Goal: Task Accomplishment & Management: Manage account settings

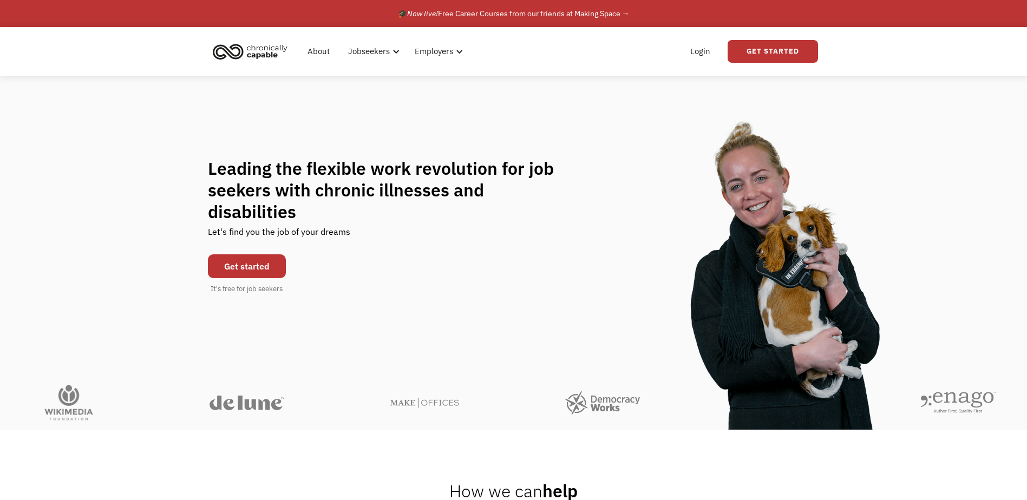
click at [953, 51] on div "About Jobseekers info About our platform Our services verified_user Our employe…" at bounding box center [513, 51] width 1027 height 49
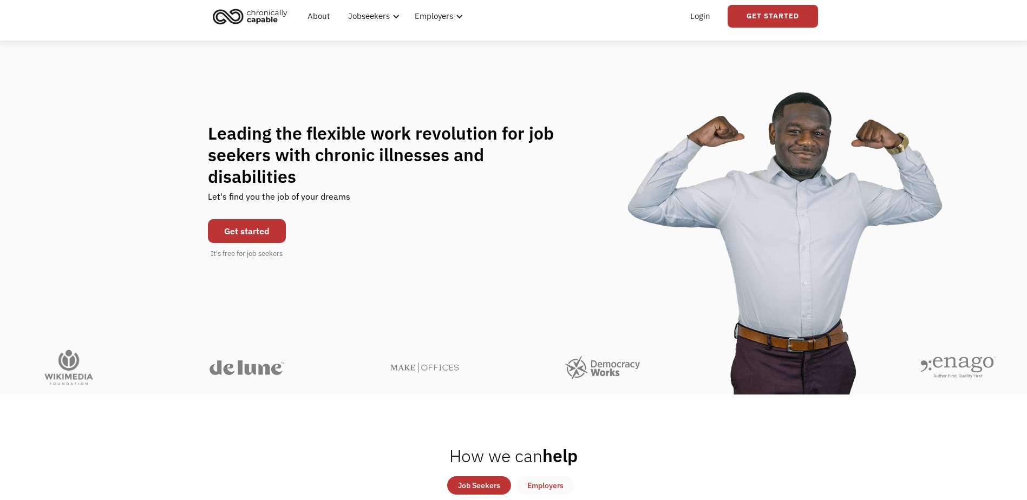
scroll to position [54, 0]
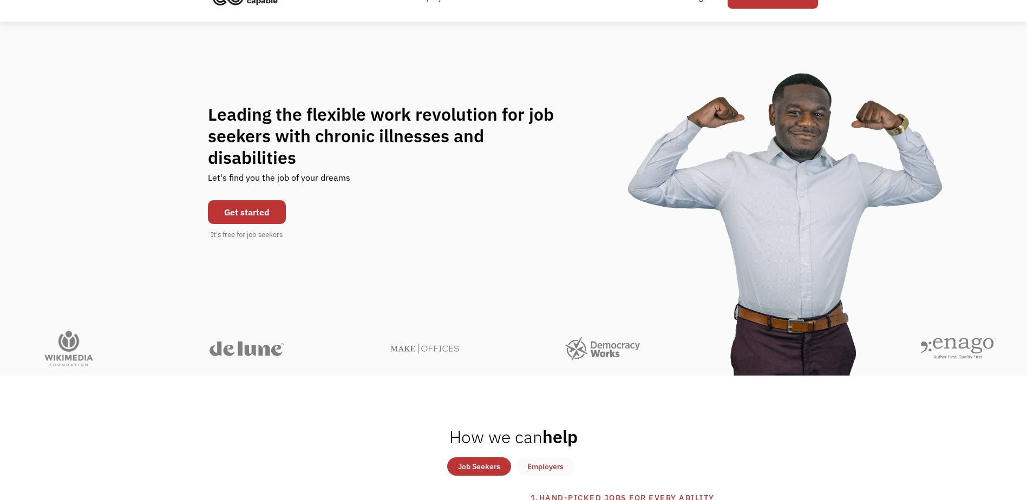
click at [236, 201] on link "Get started" at bounding box center [247, 212] width 78 height 24
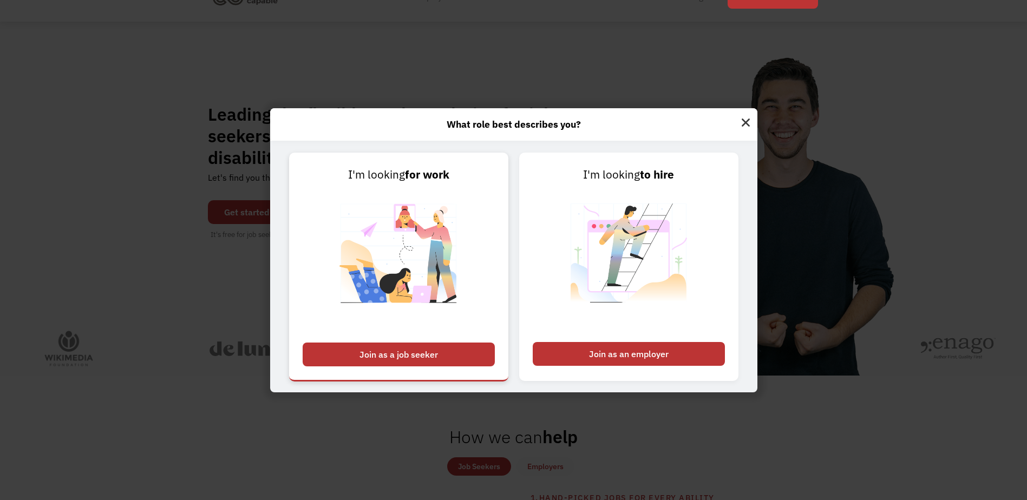
click at [415, 351] on div "Join as a job seeker" at bounding box center [399, 355] width 192 height 24
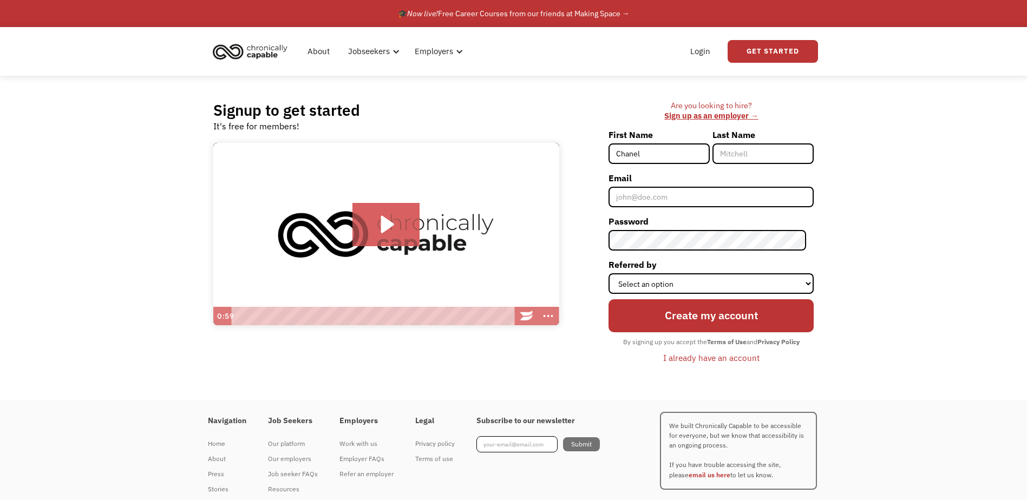
type input "Chanele"
type input "[PERSON_NAME]"
type input "chanelem5@gmail.com"
type input "Chanele"
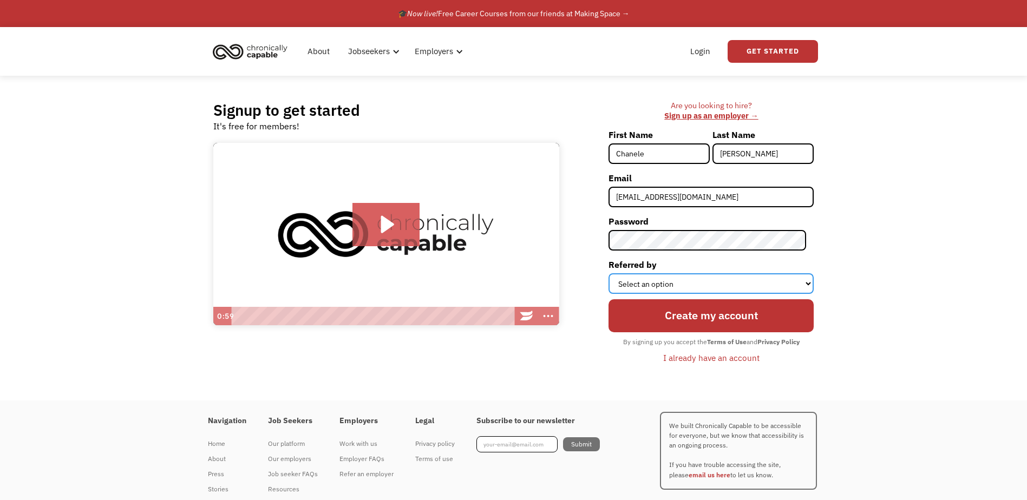
click at [683, 277] on select "Select an option Instagram Facebook Twitter Search Engine News Article Word of …" at bounding box center [711, 283] width 205 height 21
select select "Other"
click at [616, 273] on select "Select an option Instagram Facebook Twitter Search Engine News Article Word of …" at bounding box center [711, 283] width 205 height 21
click at [842, 339] on div "Signup to get started It's free for members! Click for sound @keyframes VOLUME_…" at bounding box center [513, 238] width 1027 height 325
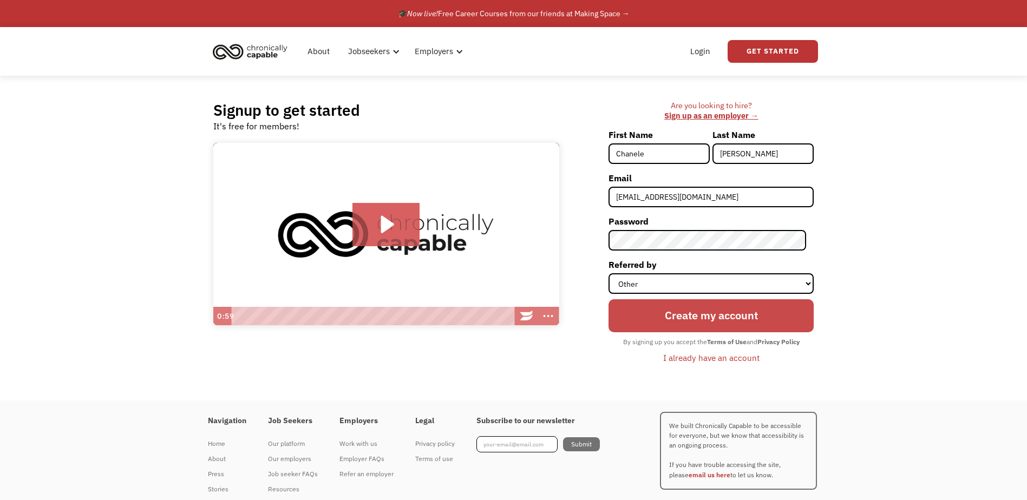
click at [705, 322] on input "Create my account" at bounding box center [711, 315] width 205 height 33
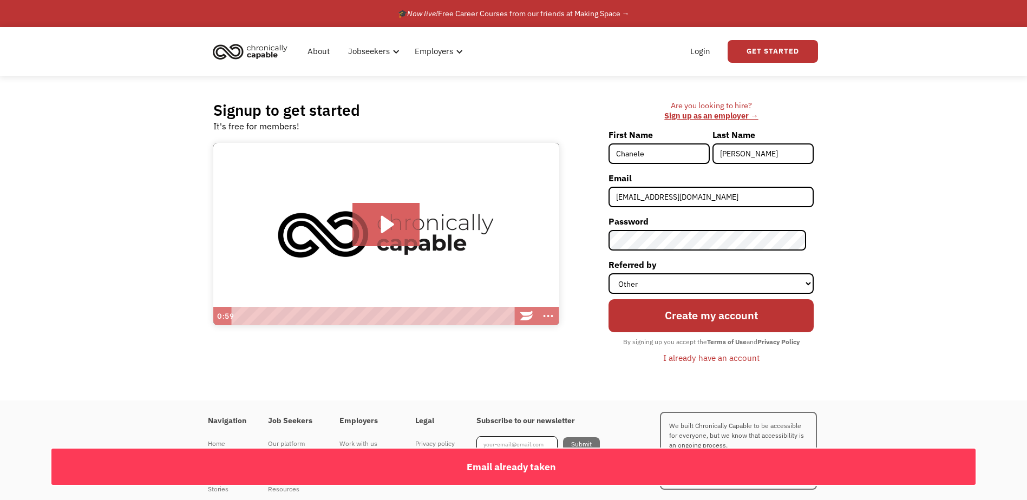
scroll to position [31, 0]
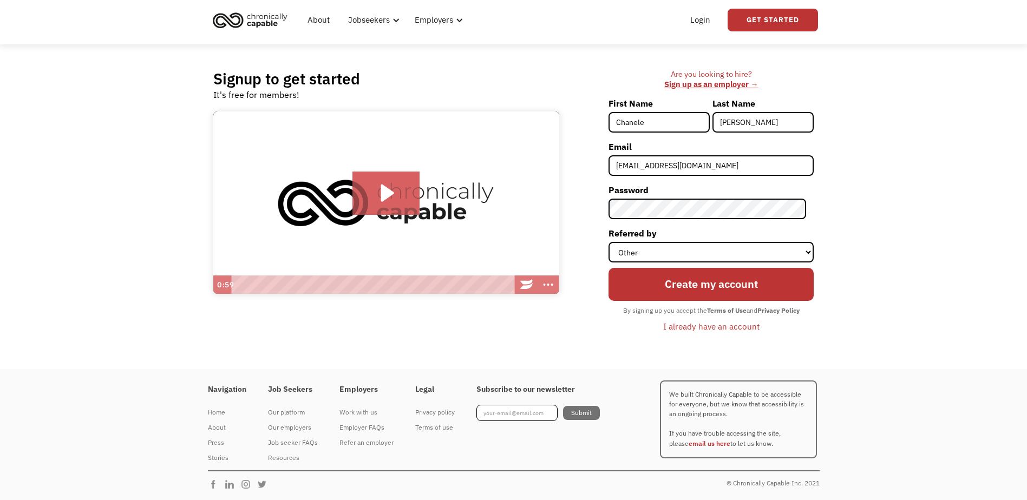
click at [861, 170] on div "Signup to get started It's free for members! Click for sound @keyframes VOLUME_…" at bounding box center [513, 206] width 1027 height 325
click at [711, 329] on div "I already have an account" at bounding box center [711, 326] width 96 height 13
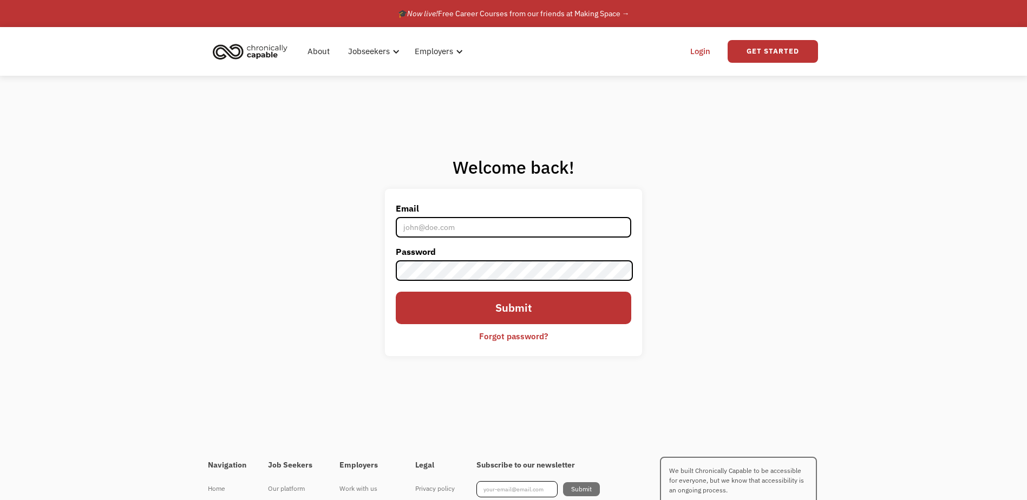
click at [425, 226] on input "Email" at bounding box center [513, 227] width 235 height 21
type input "[EMAIL_ADDRESS][DOMAIN_NAME]"
click at [529, 336] on div "Forgot password?" at bounding box center [513, 336] width 69 height 13
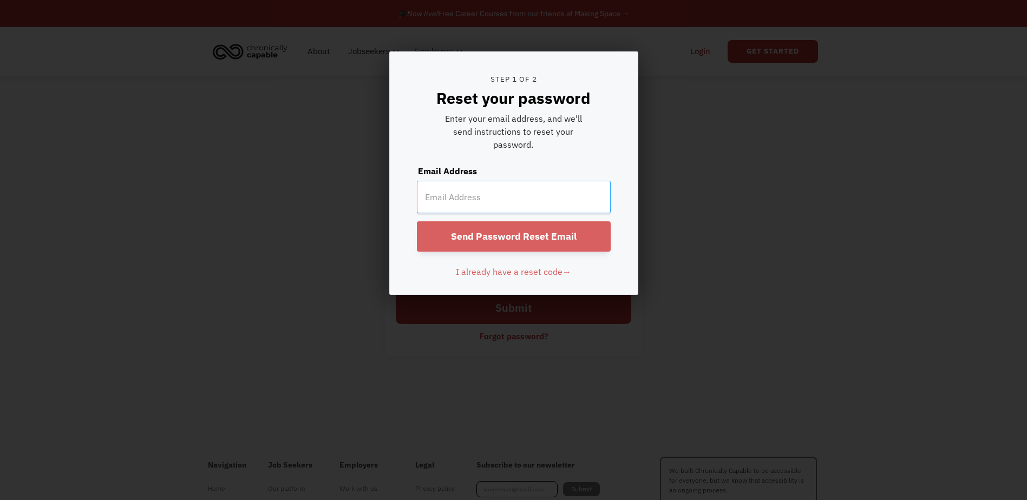
click at [470, 203] on input "email" at bounding box center [514, 197] width 194 height 32
type input "[EMAIL_ADDRESS][DOMAIN_NAME]"
click at [511, 235] on input "Send Password Reset Email" at bounding box center [514, 236] width 194 height 30
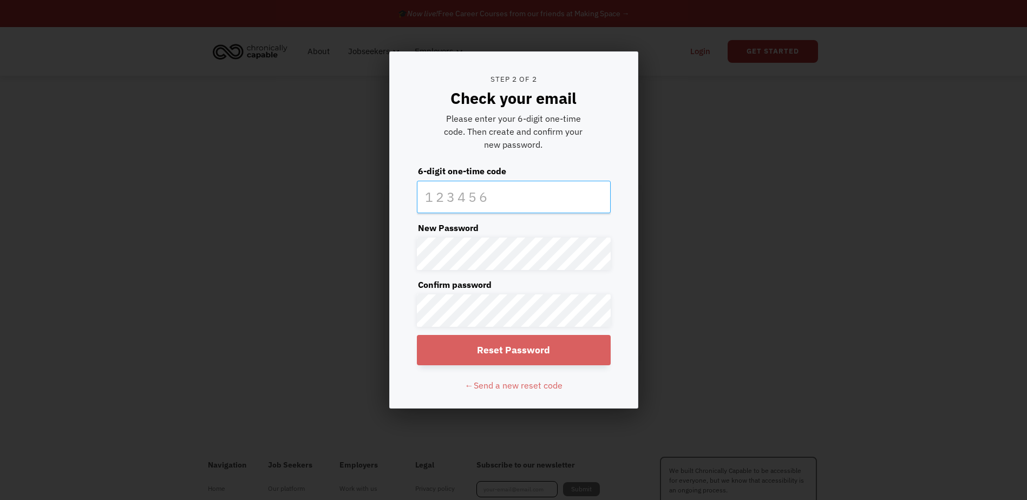
click at [451, 193] on input "text" at bounding box center [514, 197] width 194 height 32
type input "461216"
click at [534, 349] on input "Reset Password" at bounding box center [514, 350] width 194 height 30
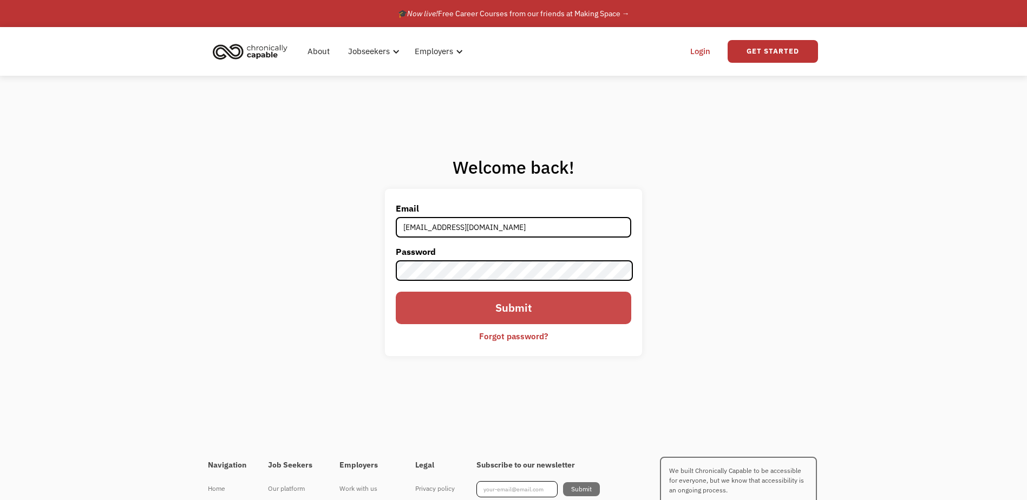
click at [489, 312] on input "Submit" at bounding box center [513, 308] width 235 height 33
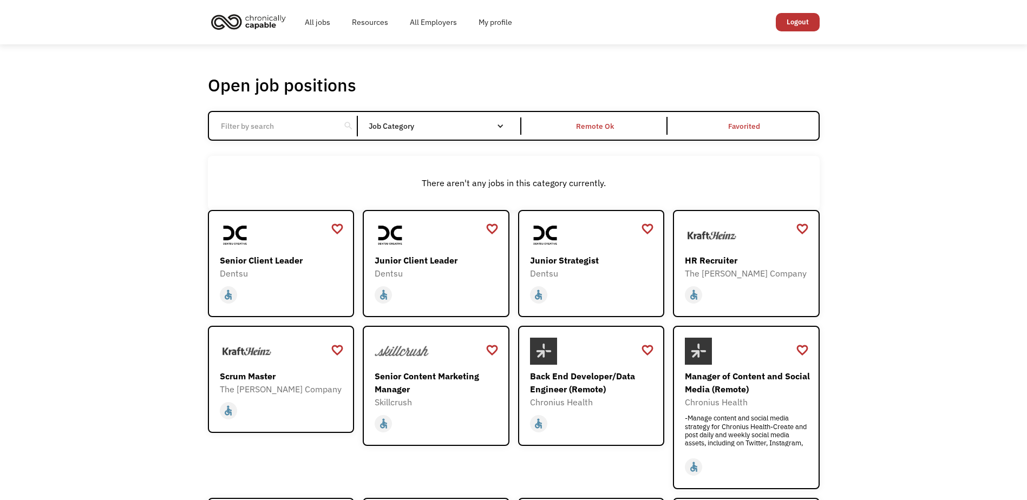
click at [922, 132] on div "Open job positions You have X liked items Search search Filter by category Admi…" at bounding box center [513, 375] width 1027 height 662
click at [275, 125] on input "Email Form" at bounding box center [274, 126] width 121 height 21
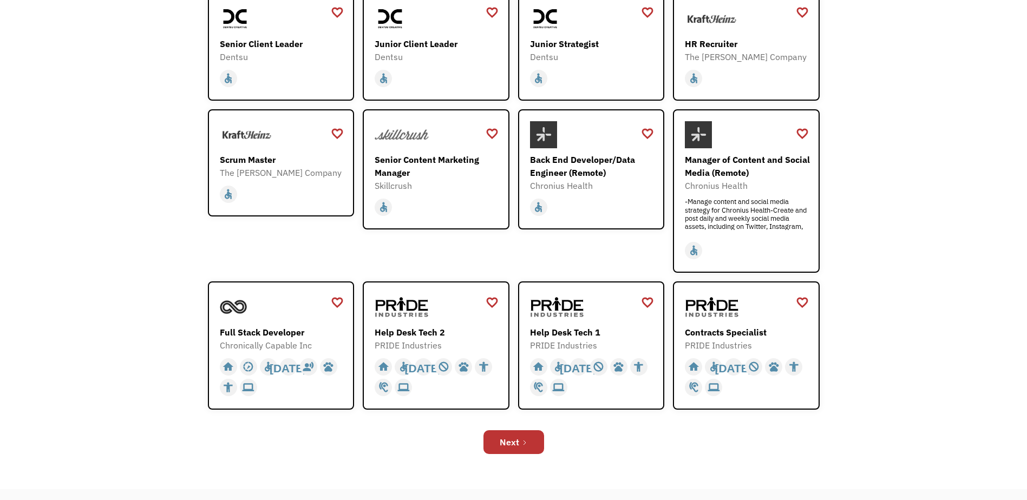
scroll to position [271, 0]
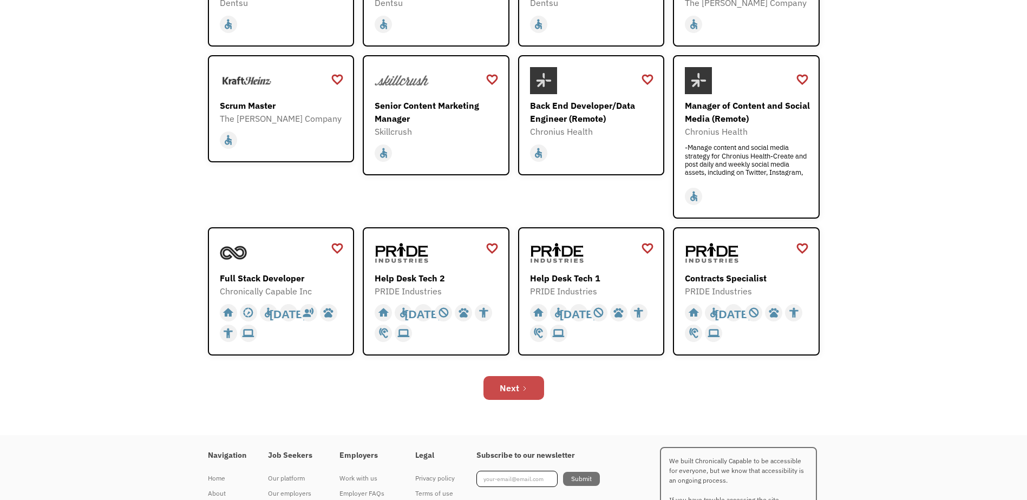
click at [518, 383] on div "Next" at bounding box center [509, 388] width 19 height 13
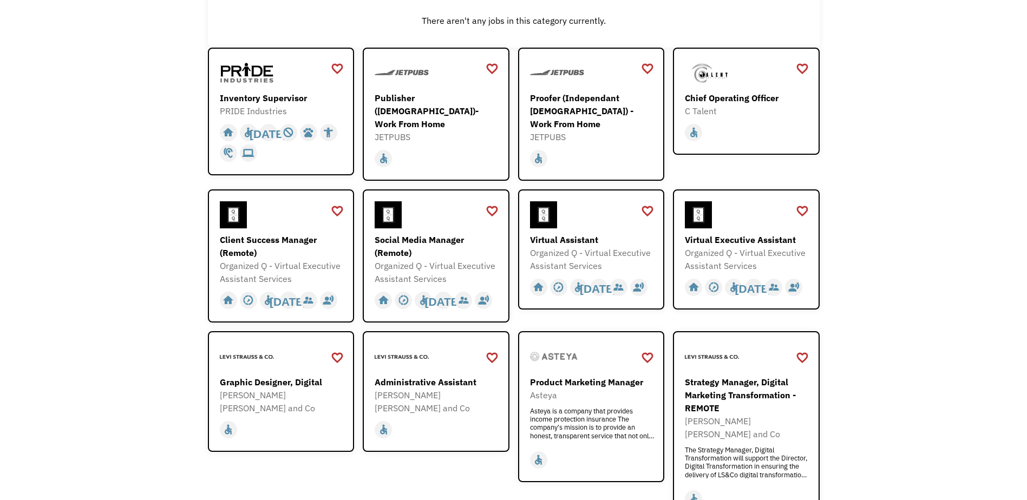
scroll to position [217, 0]
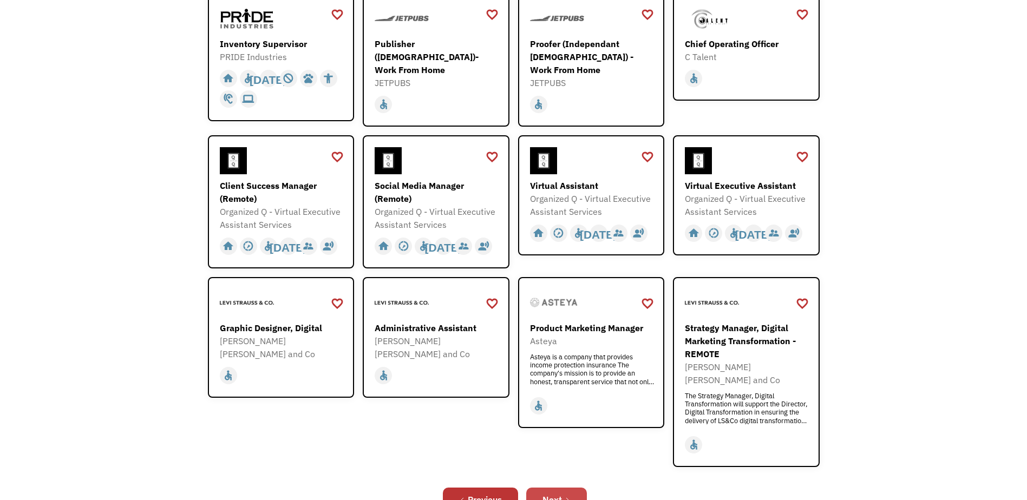
click at [562, 493] on div "Next" at bounding box center [552, 499] width 19 height 13
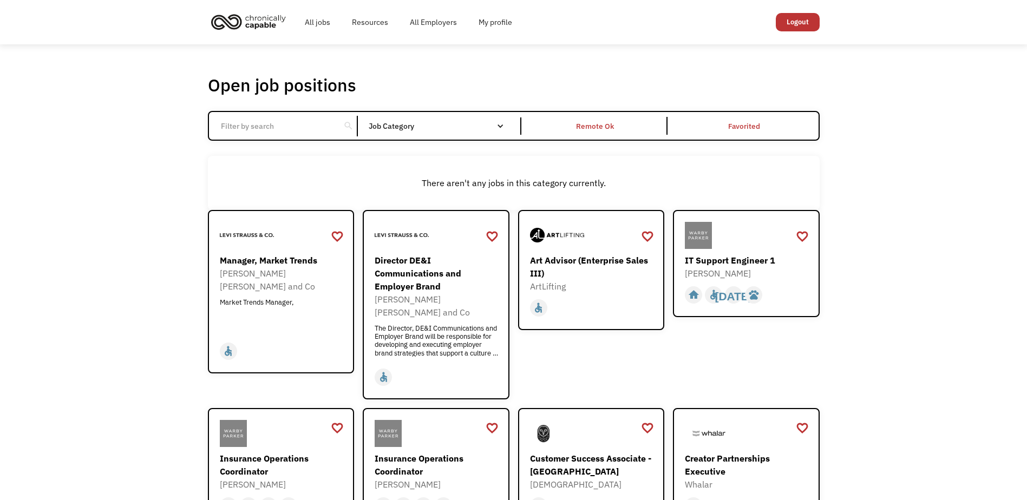
click at [275, 123] on input "Email Form" at bounding box center [274, 126] width 121 height 21
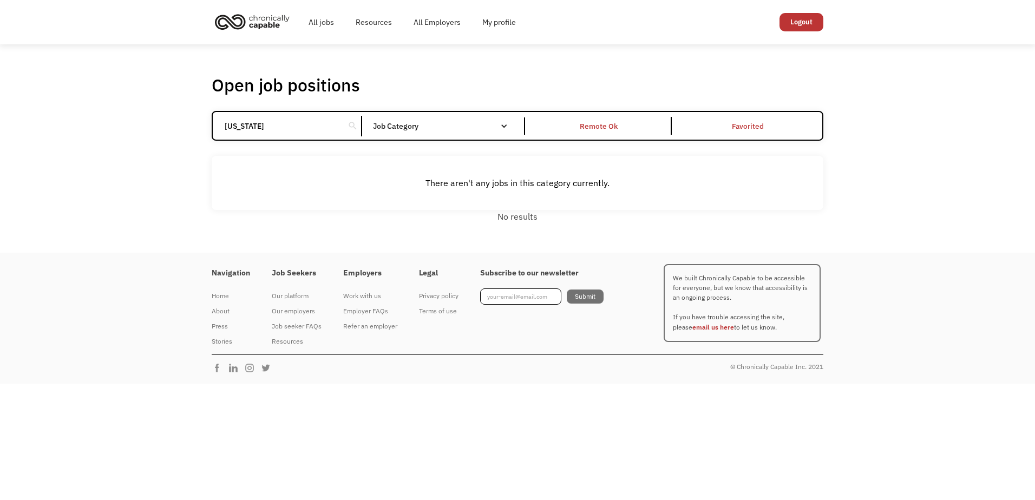
type input "colorado"
click at [861, 165] on div "Open job positions You have X liked items Search colorado search Filter by cate…" at bounding box center [517, 148] width 1035 height 208
click at [878, 187] on div "Open job positions You have X liked items Search colorado search Filter by cate…" at bounding box center [517, 148] width 1035 height 208
drag, startPoint x: 256, startPoint y: 127, endPoint x: 195, endPoint y: 133, distance: 61.5
click at [195, 133] on div "Open job positions You have X liked items Search colorado search Filter by cate…" at bounding box center [517, 148] width 1035 height 208
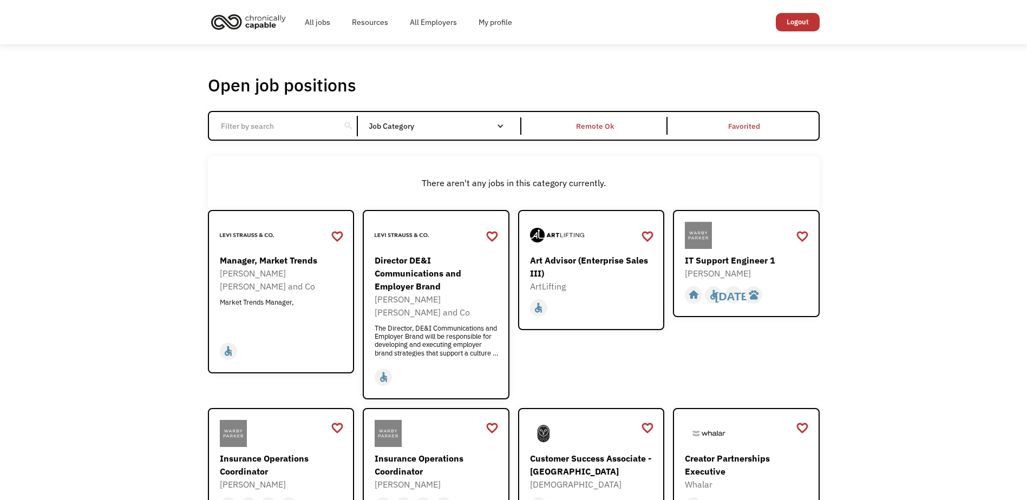
click at [904, 126] on div "Open job positions You have X liked items Search search Filter by category Admi…" at bounding box center [513, 390] width 1027 height 693
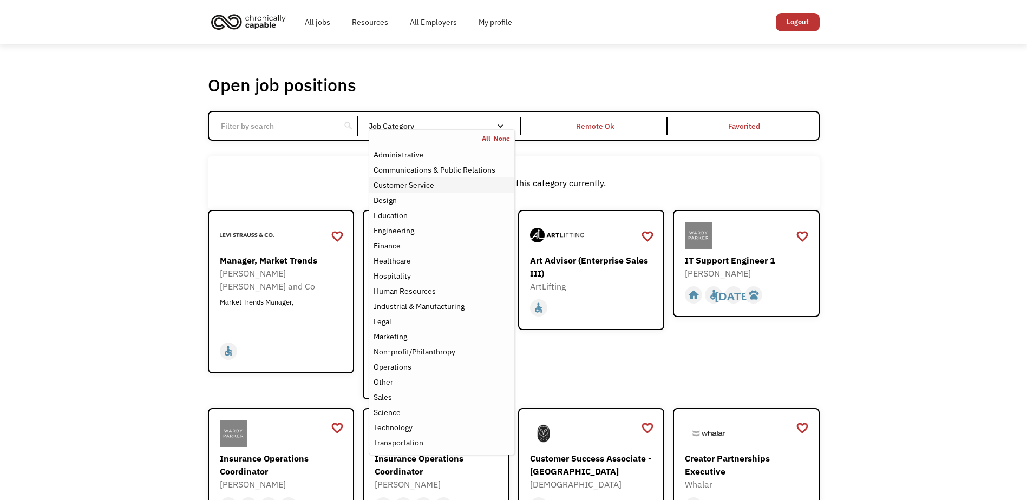
click at [444, 182] on div "Customer Service" at bounding box center [442, 185] width 136 height 13
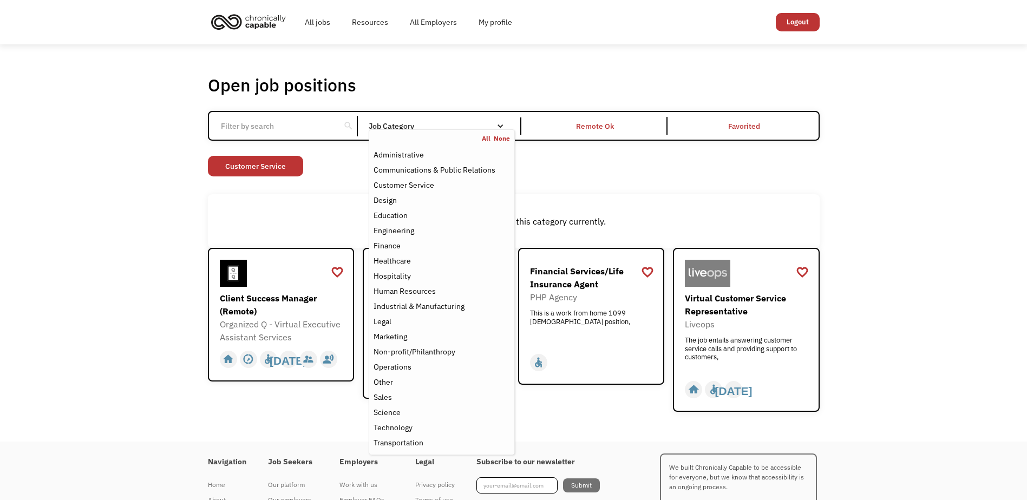
click at [988, 124] on div "Open job positions You have X liked items Search search Filter by category Admi…" at bounding box center [513, 242] width 1027 height 397
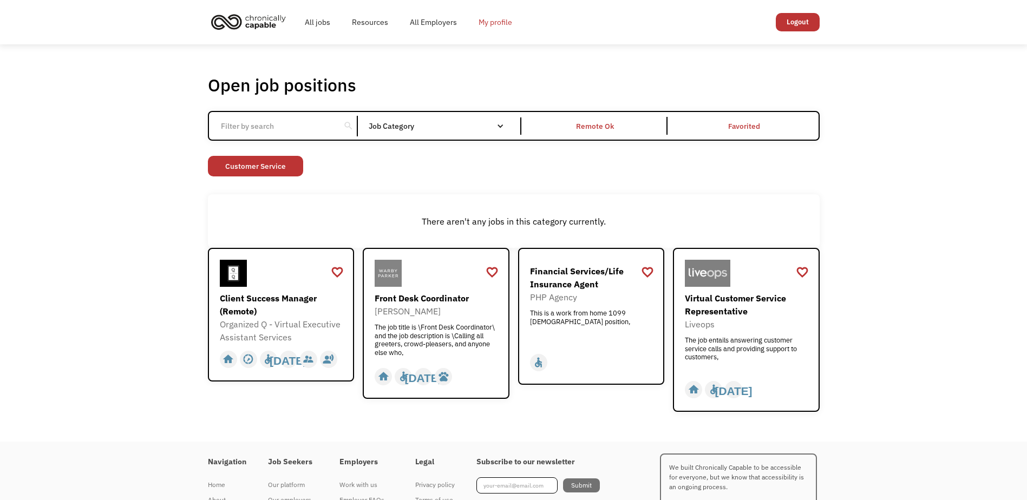
click at [496, 20] on link "My profile" at bounding box center [495, 22] width 55 height 35
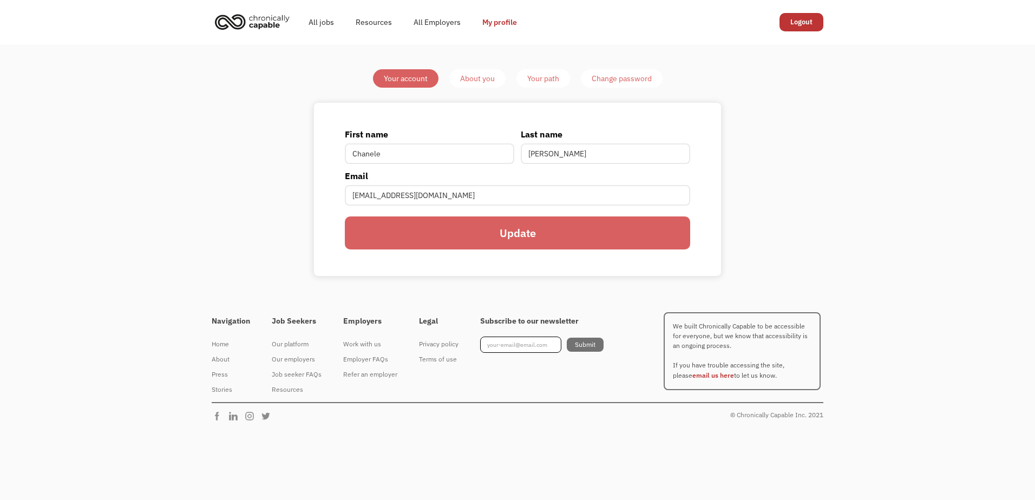
click at [484, 77] on div "About you" at bounding box center [477, 78] width 35 height 13
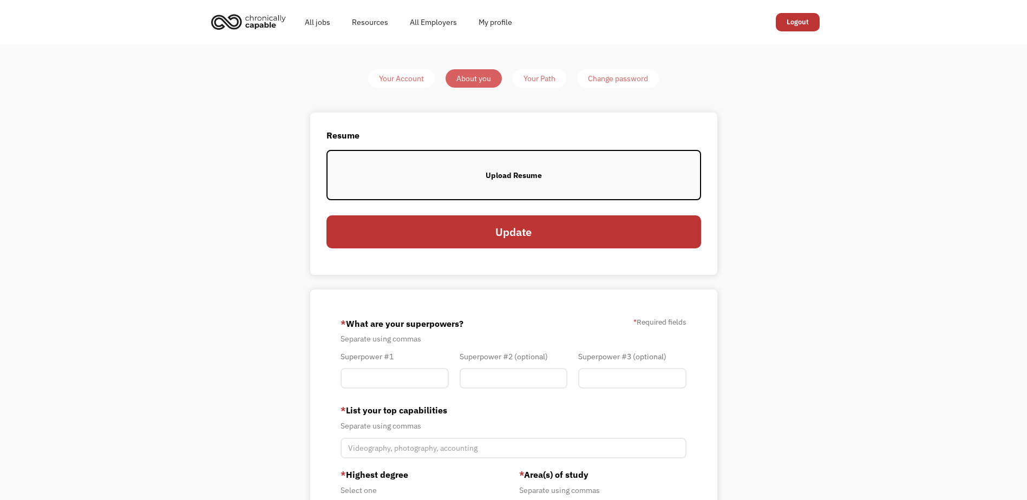
click at [553, 80] on div "Your Path" at bounding box center [540, 78] width 32 height 13
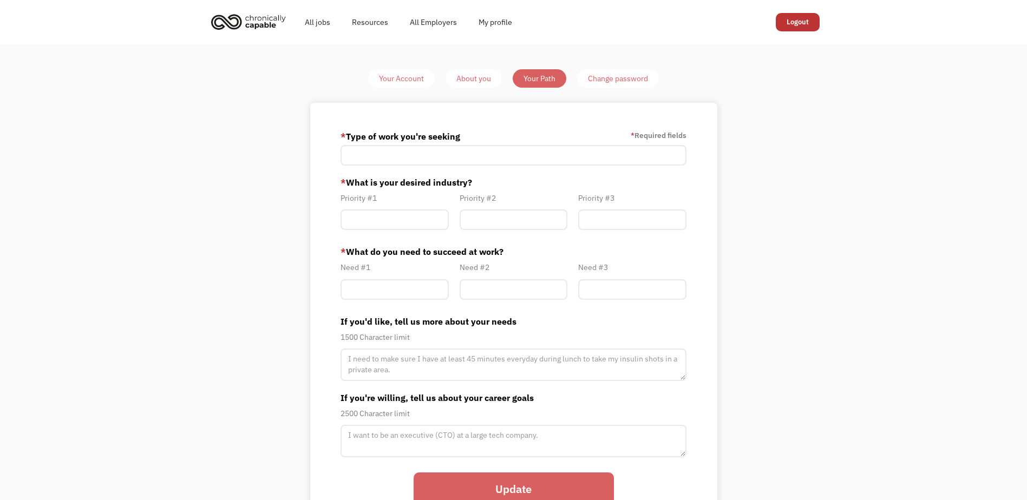
drag, startPoint x: 77, startPoint y: 157, endPoint x: 138, endPoint y: 121, distance: 70.9
click at [77, 157] on div "Your Account About you Your Path Change password * Type of work you're seeking …" at bounding box center [513, 304] width 1027 height 521
